Goal: Task Accomplishment & Management: Complete application form

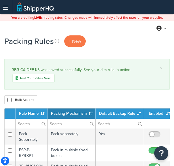
select select "15"
click at [77, 39] on span "+ New" at bounding box center [75, 41] width 12 height 7
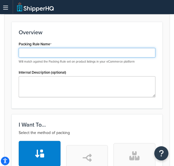
click at [51, 53] on input "Packing Rule Name" at bounding box center [87, 53] width 137 height 10
paste input "RBR-CA-DEF-K4"
type input "RBR-CA-DEF-K4"
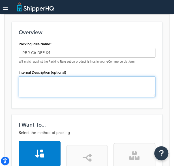
click at [41, 93] on textarea "Internal Description (optional)" at bounding box center [87, 86] width 137 height 21
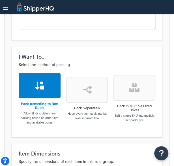
click at [132, 94] on button "button" at bounding box center [135, 88] width 42 height 26
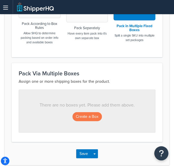
scroll to position [264, 0]
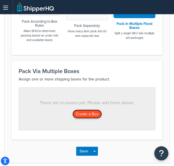
click at [84, 115] on button "Create a Box" at bounding box center [88, 114] width 30 height 9
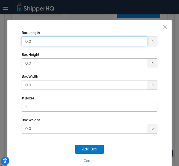
click at [61, 38] on input "0.0" at bounding box center [84, 42] width 125 height 10
click at [53, 43] on input "0.0" at bounding box center [84, 42] width 125 height 10
type input "65"
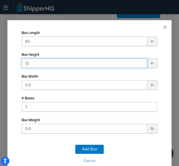
type input "12"
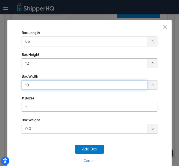
type input "13"
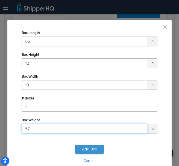
type input "57"
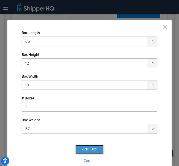
click at [88, 147] on button "Add Box" at bounding box center [89, 149] width 28 height 9
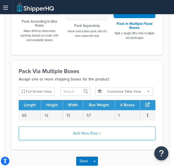
click at [85, 133] on button "Add New Row +" at bounding box center [87, 134] width 137 height 14
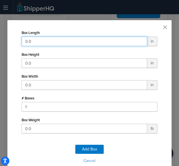
click at [79, 42] on input "0.0" at bounding box center [84, 42] width 125 height 10
type input "42"
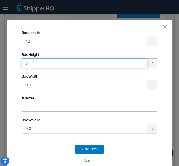
type input "9"
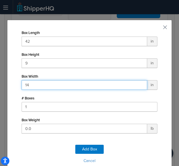
type input "14"
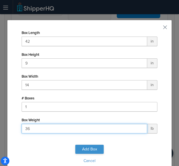
type input "36"
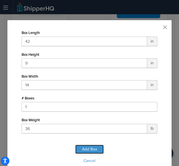
click at [90, 147] on button "Add Box" at bounding box center [89, 149] width 28 height 9
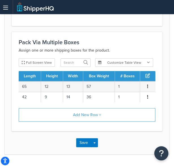
scroll to position [293, 0]
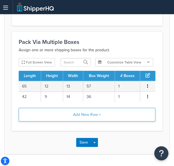
click at [80, 113] on button "Add New Row +" at bounding box center [87, 115] width 137 height 14
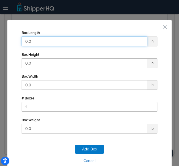
click at [80, 39] on input "0.0" at bounding box center [84, 42] width 125 height 10
type input "46"
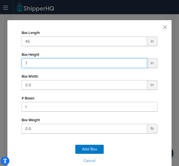
type input "7"
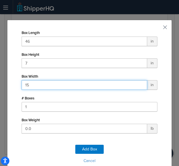
type input "15"
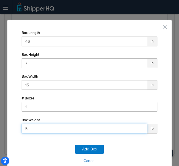
type input "56"
click button "Add Box" at bounding box center [89, 149] width 28 height 9
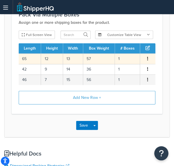
scroll to position [321, 0]
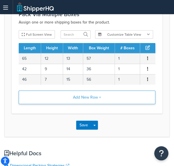
click at [90, 94] on button "Add New Row +" at bounding box center [87, 98] width 137 height 14
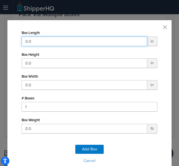
click at [76, 39] on input "0.0" at bounding box center [84, 42] width 125 height 10
type input "11"
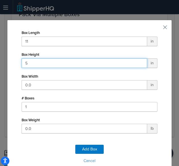
type input "5"
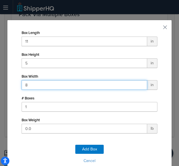
type input "8"
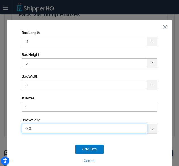
type input "6"
click button "Add Box" at bounding box center [89, 149] width 28 height 9
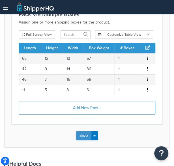
click at [81, 134] on button "Save" at bounding box center [83, 135] width 15 height 9
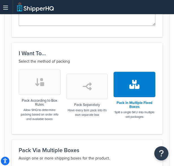
scroll to position [199, 0]
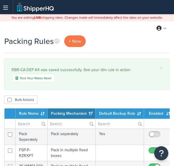
select select "15"
